Goal: Task Accomplishment & Management: Manage account settings

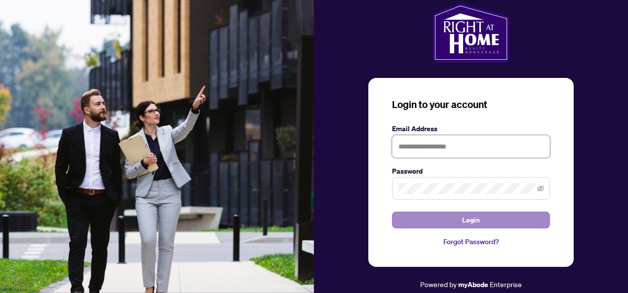
type input "**********"
click at [469, 221] on span "Login" at bounding box center [471, 220] width 18 height 16
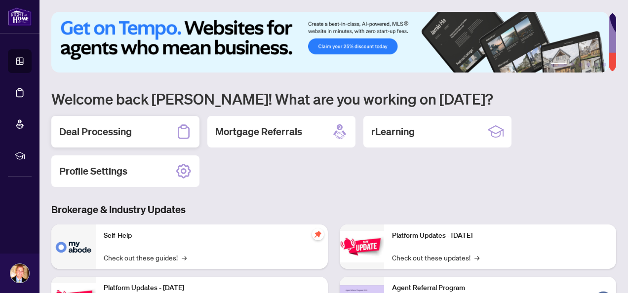
click at [107, 135] on h2 "Deal Processing" at bounding box center [95, 132] width 73 height 14
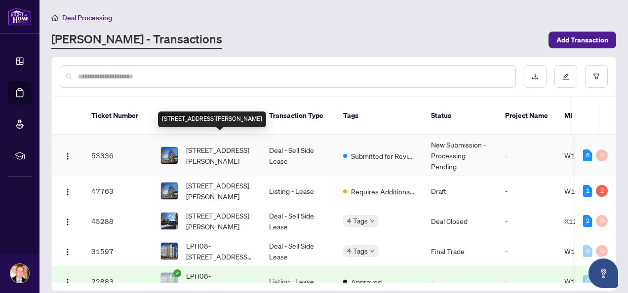
click at [208, 145] on span "416-9 Mabelle Ave, Toronto, Ontario M9A 4X7, Canada" at bounding box center [219, 156] width 67 height 22
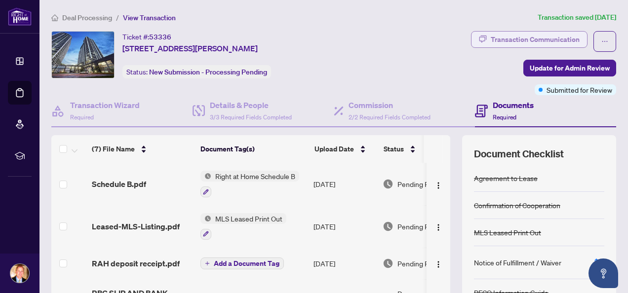
click at [523, 38] on div "Transaction Communication" at bounding box center [535, 40] width 89 height 16
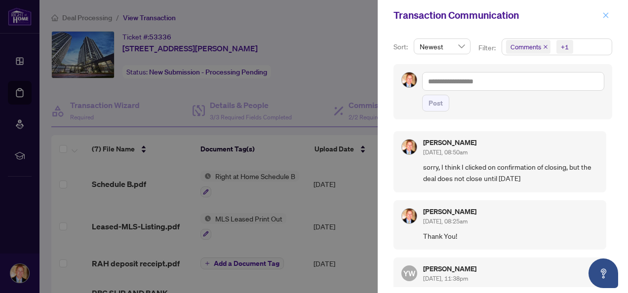
click at [605, 16] on icon "close" at bounding box center [605, 15] width 7 height 7
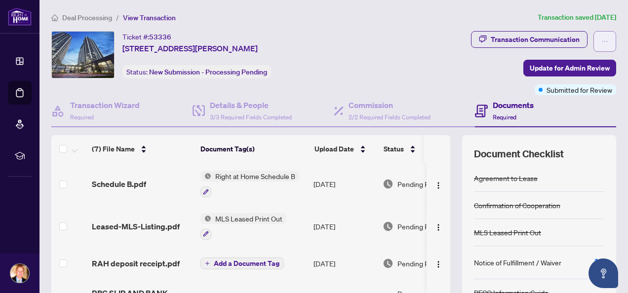
click at [601, 39] on icon "ellipsis" at bounding box center [604, 41] width 7 height 7
click at [408, 52] on div "Transaction Communication Update for Admin Review Submitted for Review" at bounding box center [494, 63] width 243 height 64
click at [544, 68] on span "Update for Admin Review" at bounding box center [570, 68] width 80 height 16
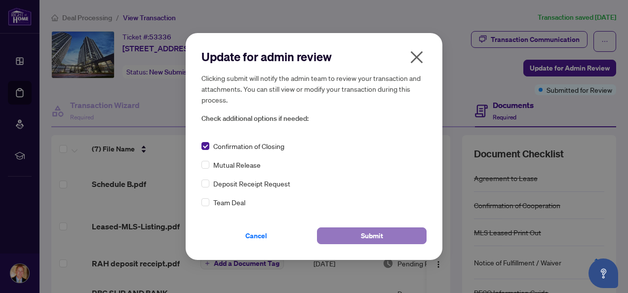
click at [368, 232] on span "Submit" at bounding box center [372, 236] width 22 height 16
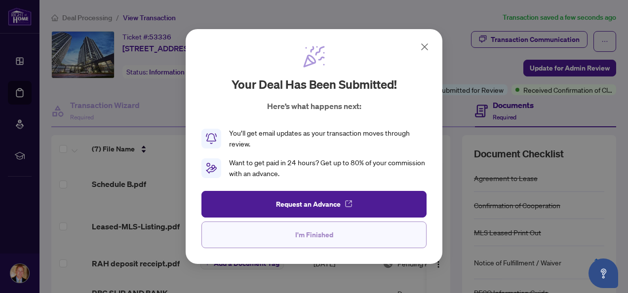
click at [316, 237] on span "I'm Finished" at bounding box center [314, 235] width 38 height 16
